Goal: Information Seeking & Learning: Learn about a topic

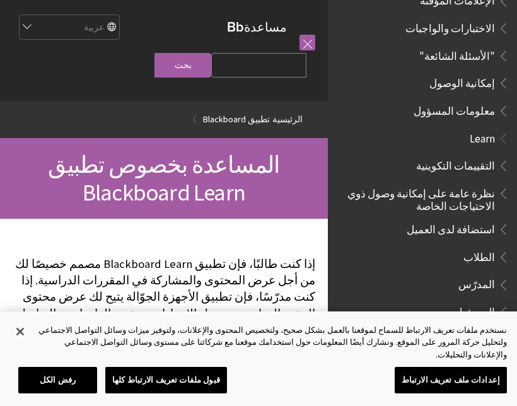
scroll to position [681, 0]
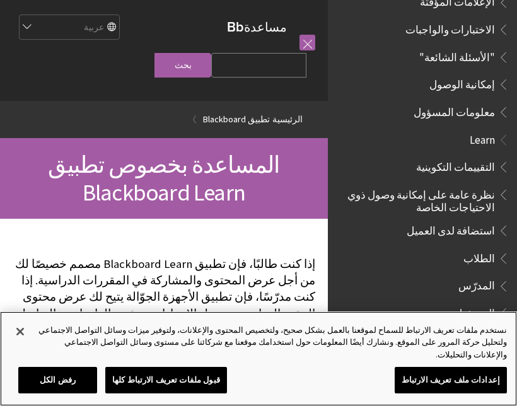
click at [196, 382] on button "قبول ملفات تعريف الارتباط كلها" at bounding box center [166, 380] width 122 height 26
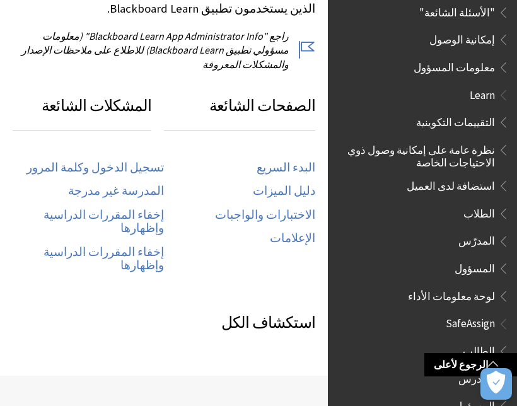
scroll to position [824, 0]
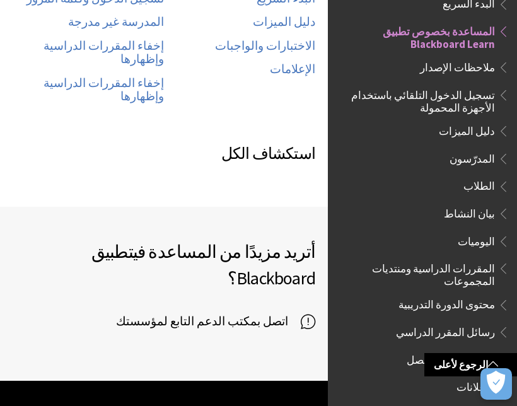
scroll to position [808, 0]
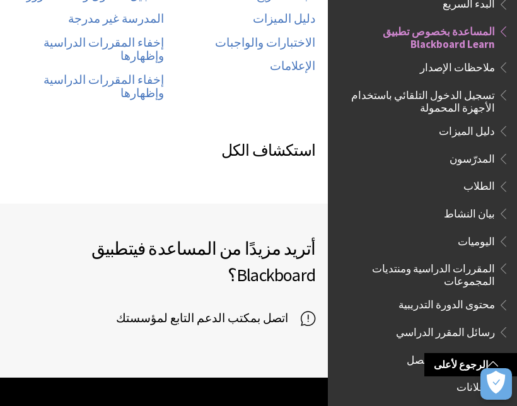
click at [278, 309] on span "اتصل بمكتب الدعم التابع لمؤسستك" at bounding box center [208, 318] width 185 height 19
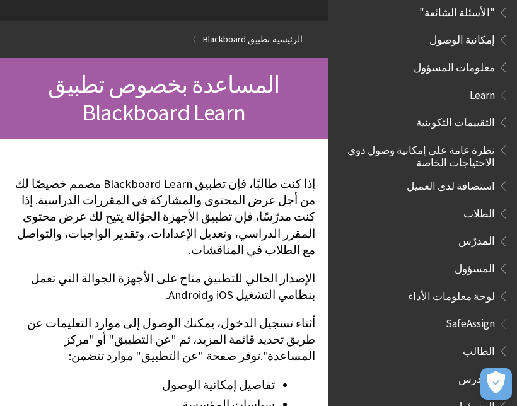
scroll to position [81, 0]
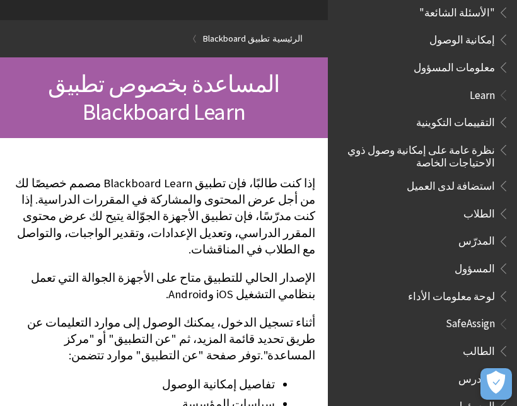
click at [483, 340] on span "الطالب" at bounding box center [479, 348] width 32 height 17
click at [502, 340] on span "Book outline for Blackboard SafeAssign" at bounding box center [501, 348] width 13 height 16
click at [476, 368] on span "المدرس" at bounding box center [476, 376] width 37 height 17
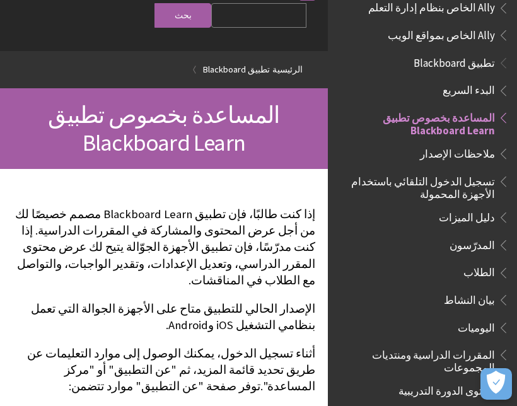
scroll to position [42, 0]
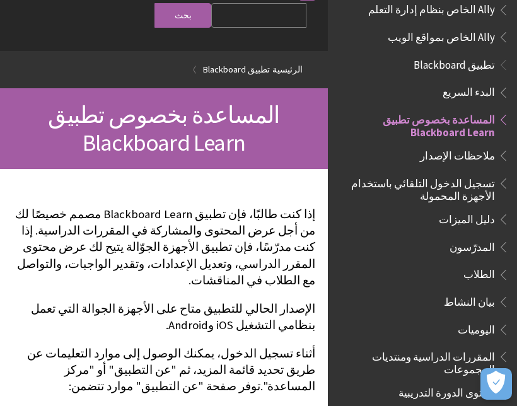
click at [440, 122] on span "المساعدة بخصوص تطبيق Blackboard Learn" at bounding box center [419, 124] width 152 height 30
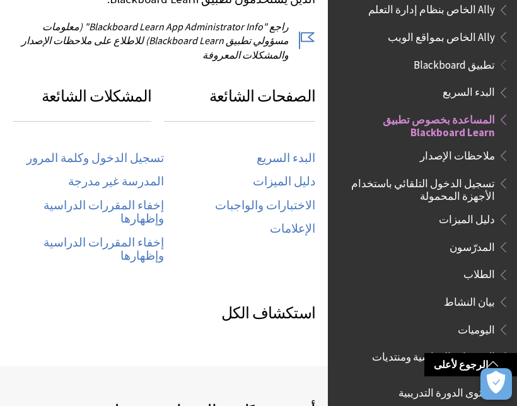
scroll to position [653, 0]
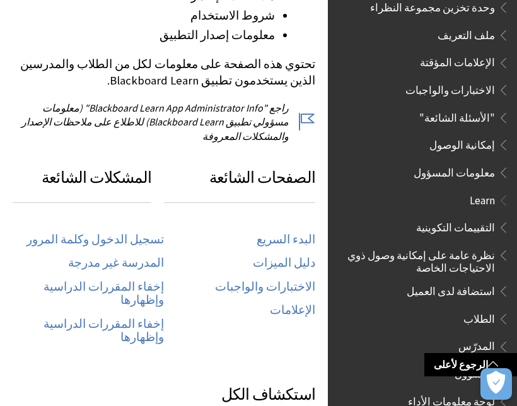
scroll to position [623, 0]
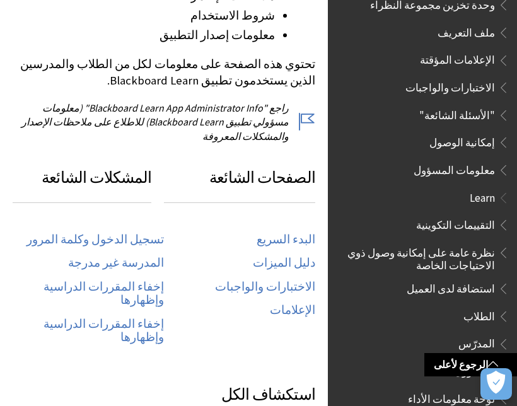
click at [134, 317] on link "إخفاء المقررات الدراسية وإظهارها" at bounding box center [88, 331] width 151 height 28
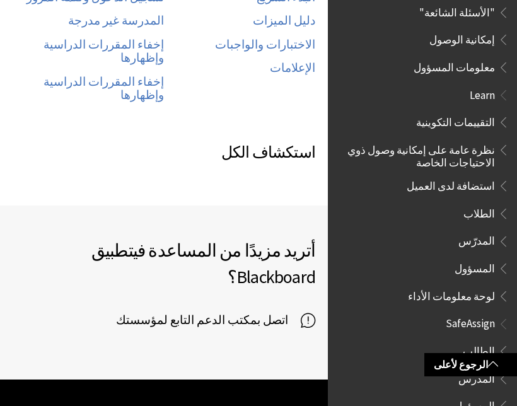
scroll to position [806, 0]
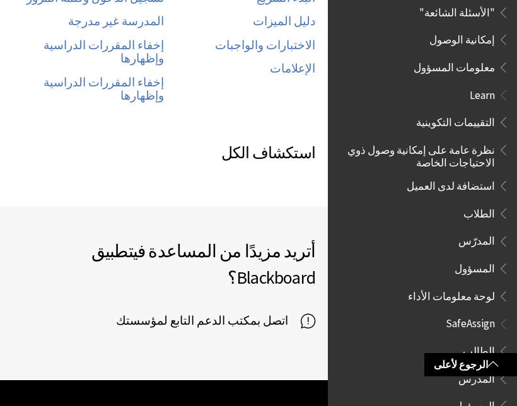
click at [319, 207] on div "أتريد مزيدًا من المساعدة في تطبيق Blackboard ؟ اتصل بمكتب الدعم التابع لمؤسستك" at bounding box center [164, 293] width 328 height 174
click at [290, 311] on span "اتصل بمكتب الدعم التابع لمؤسستك" at bounding box center [208, 320] width 185 height 19
